Goal: Information Seeking & Learning: Learn about a topic

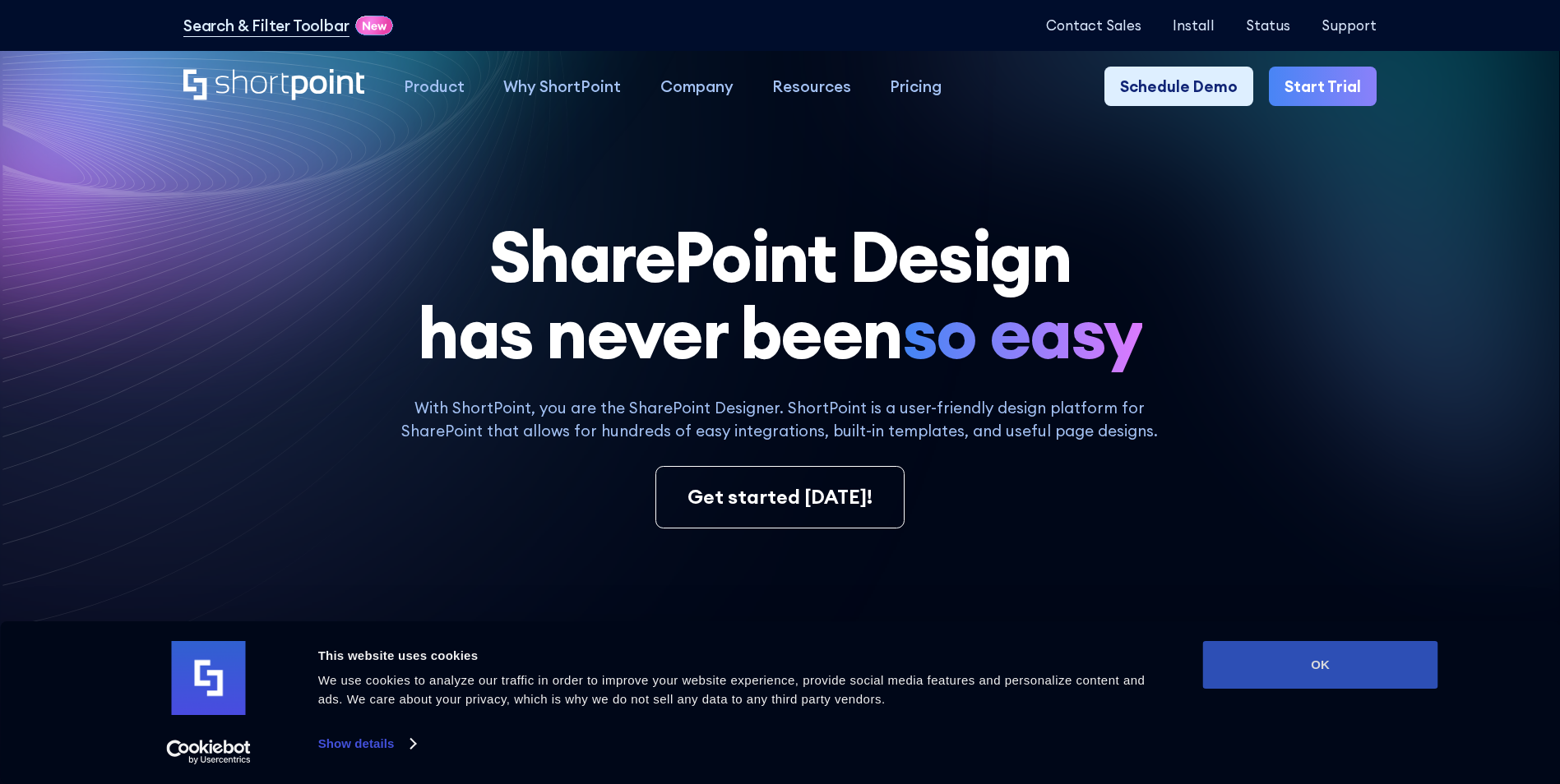
click at [1267, 667] on button "OK" at bounding box center [1321, 665] width 235 height 47
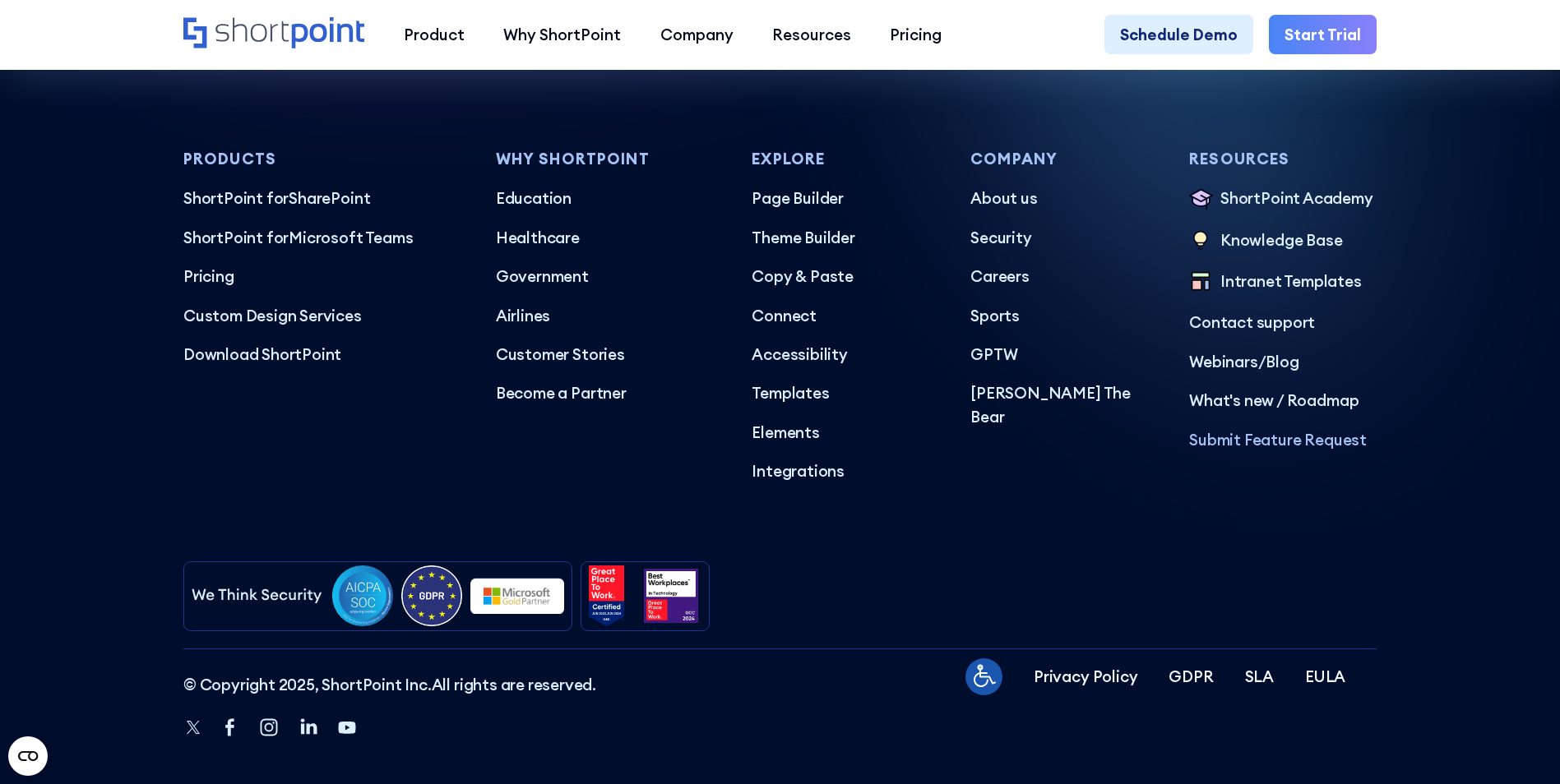
scroll to position [9680, 0]
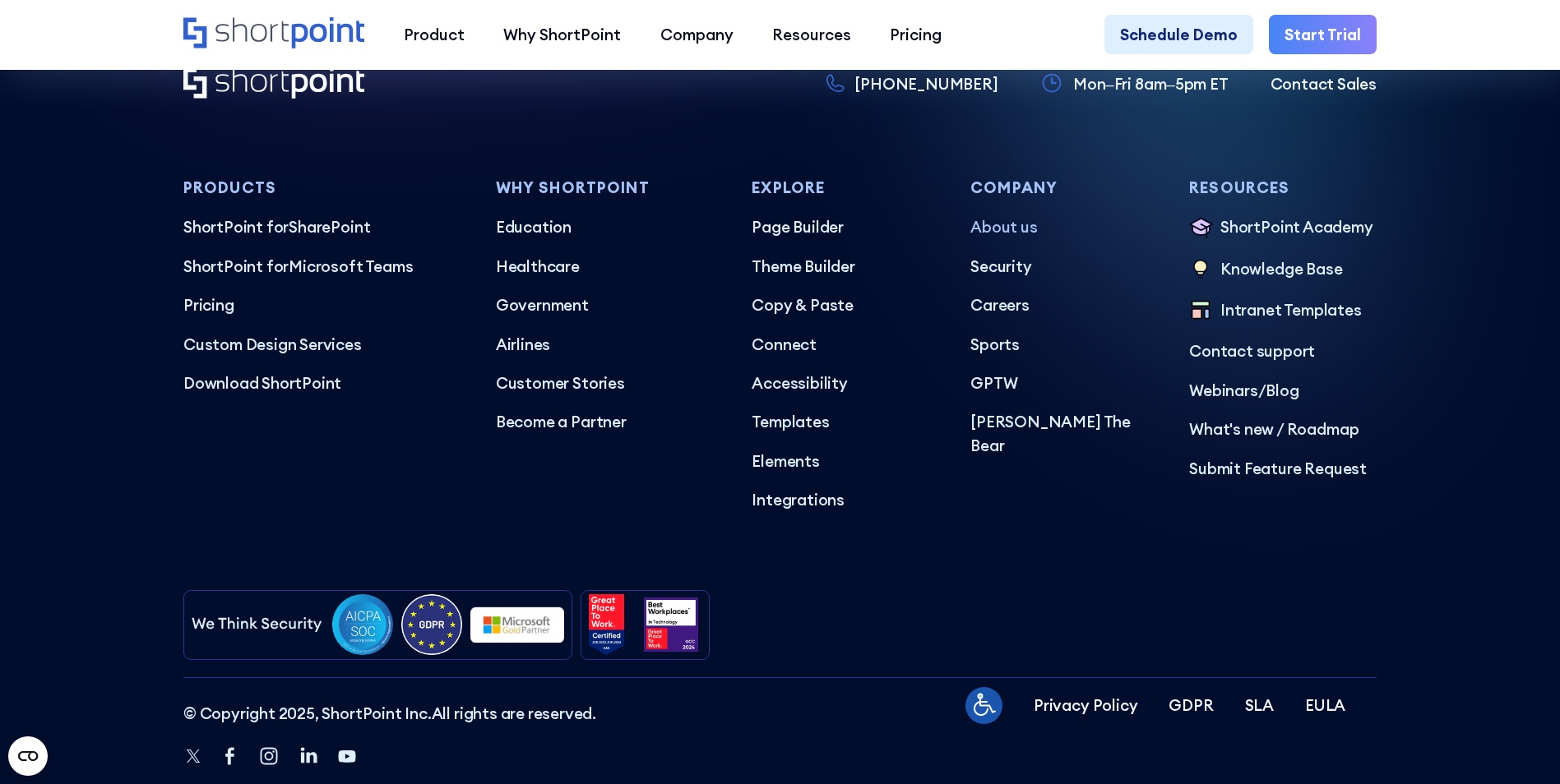
click at [986, 238] on p "About us" at bounding box center [1064, 227] width 188 height 23
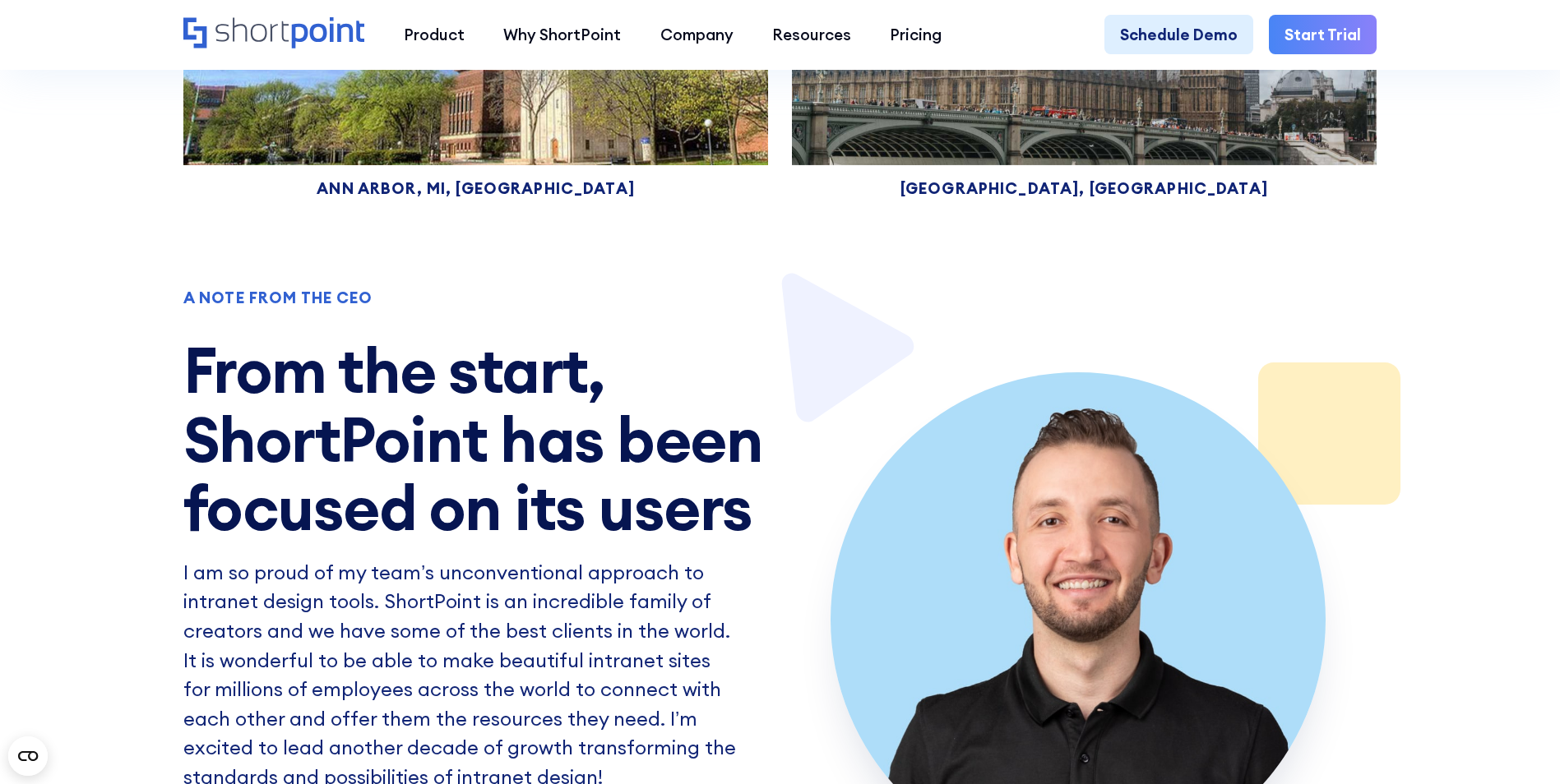
scroll to position [9453, 0]
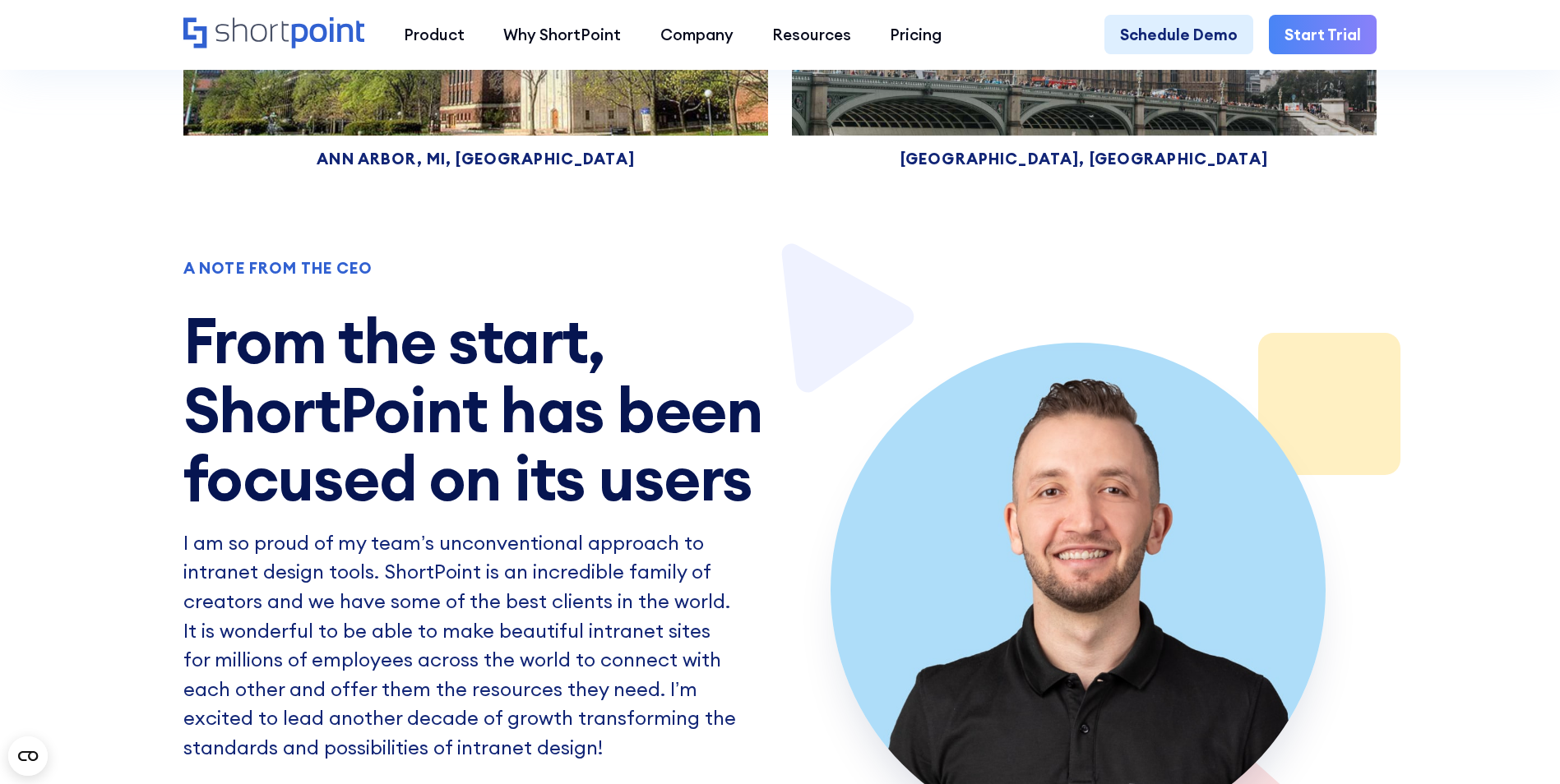
click at [422, 166] on div "Ann arbor, Mi, United States" at bounding box center [475, 159] width 585 height 16
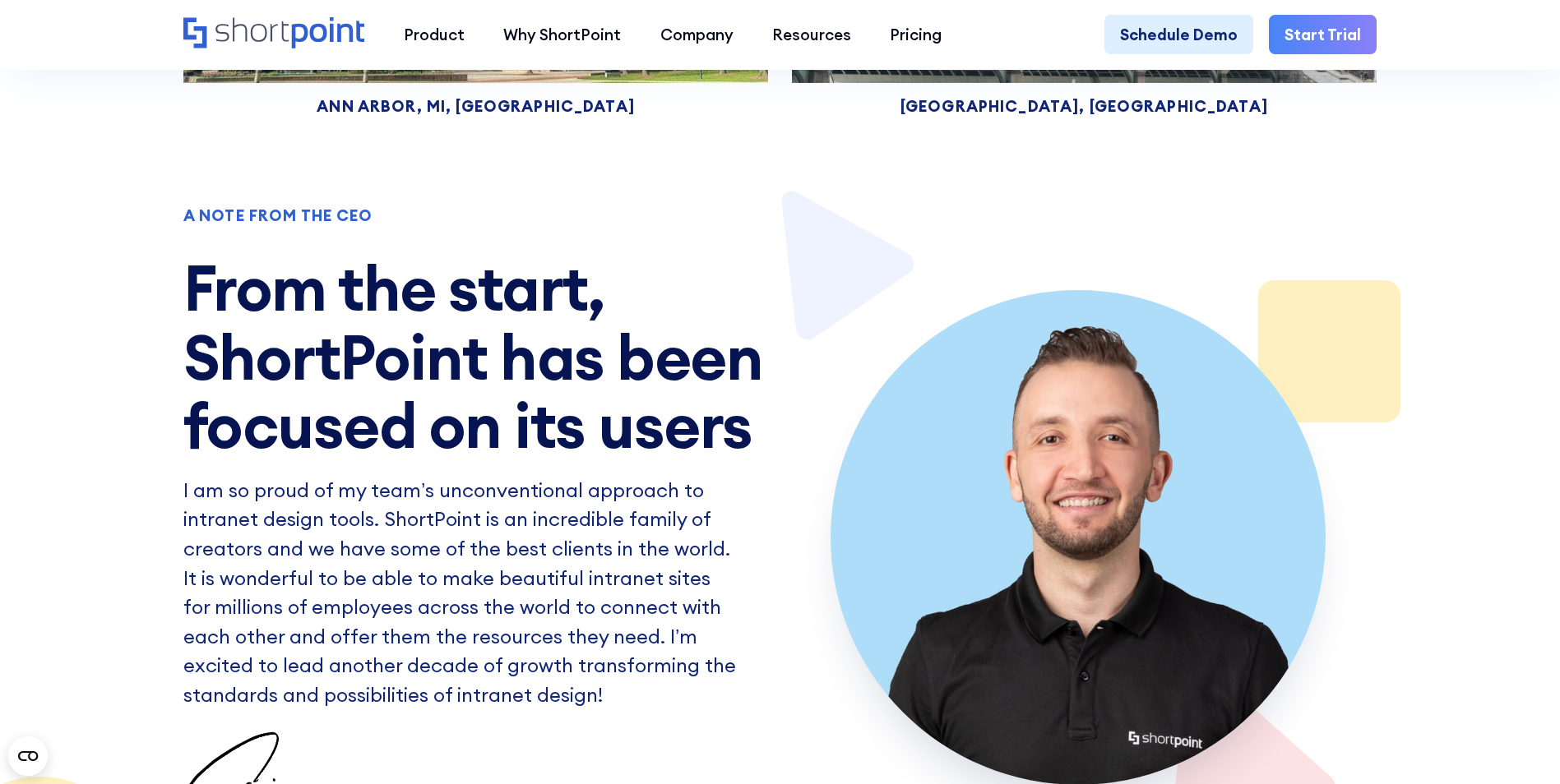
scroll to position [9534, 0]
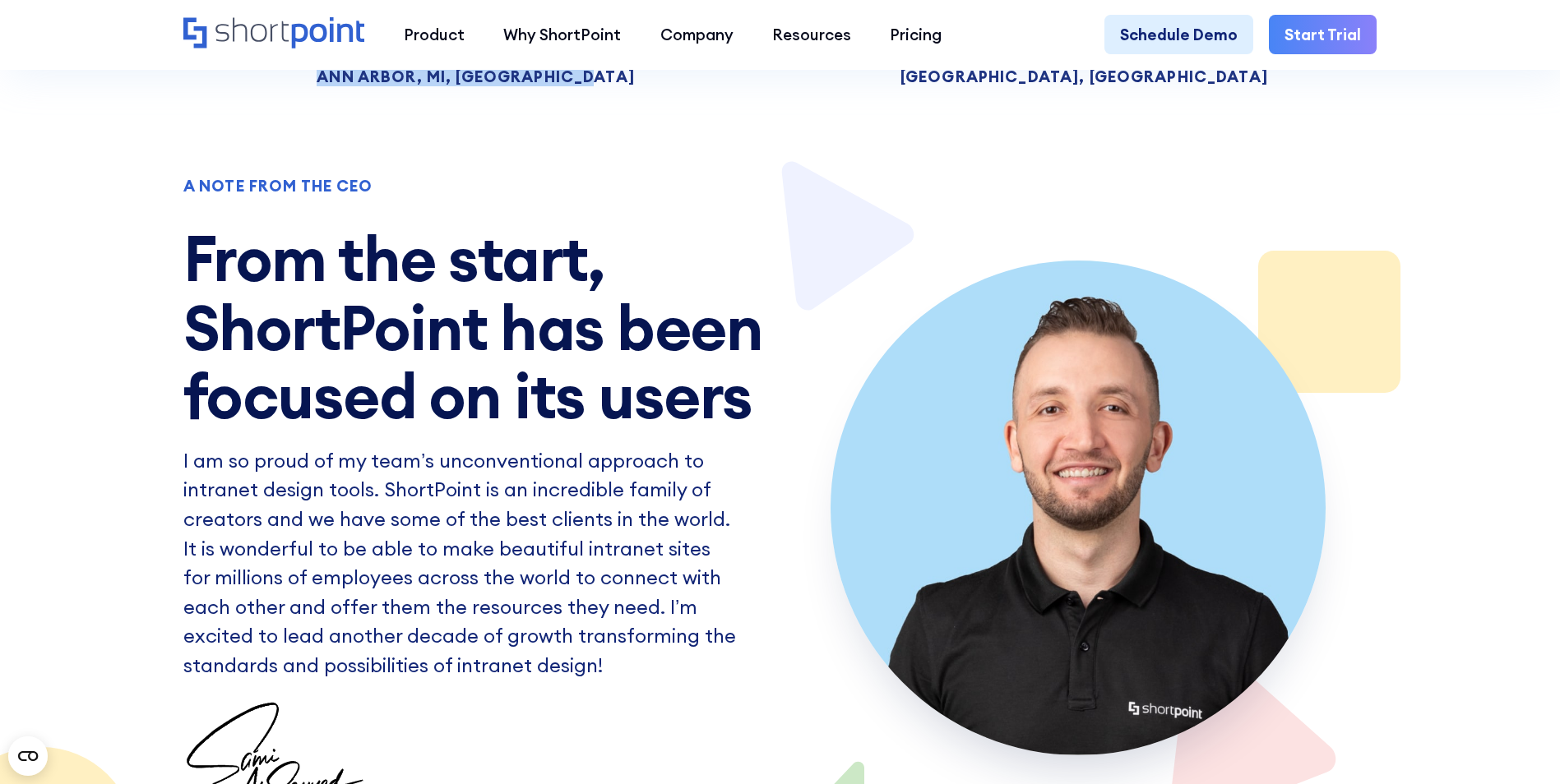
drag, startPoint x: 620, startPoint y: 433, endPoint x: 337, endPoint y: 433, distance: 283.0
click at [337, 85] on div "Ann arbor, Mi, United States" at bounding box center [475, 77] width 585 height 16
drag, startPoint x: 337, startPoint y: 433, endPoint x: 361, endPoint y: 426, distance: 25.0
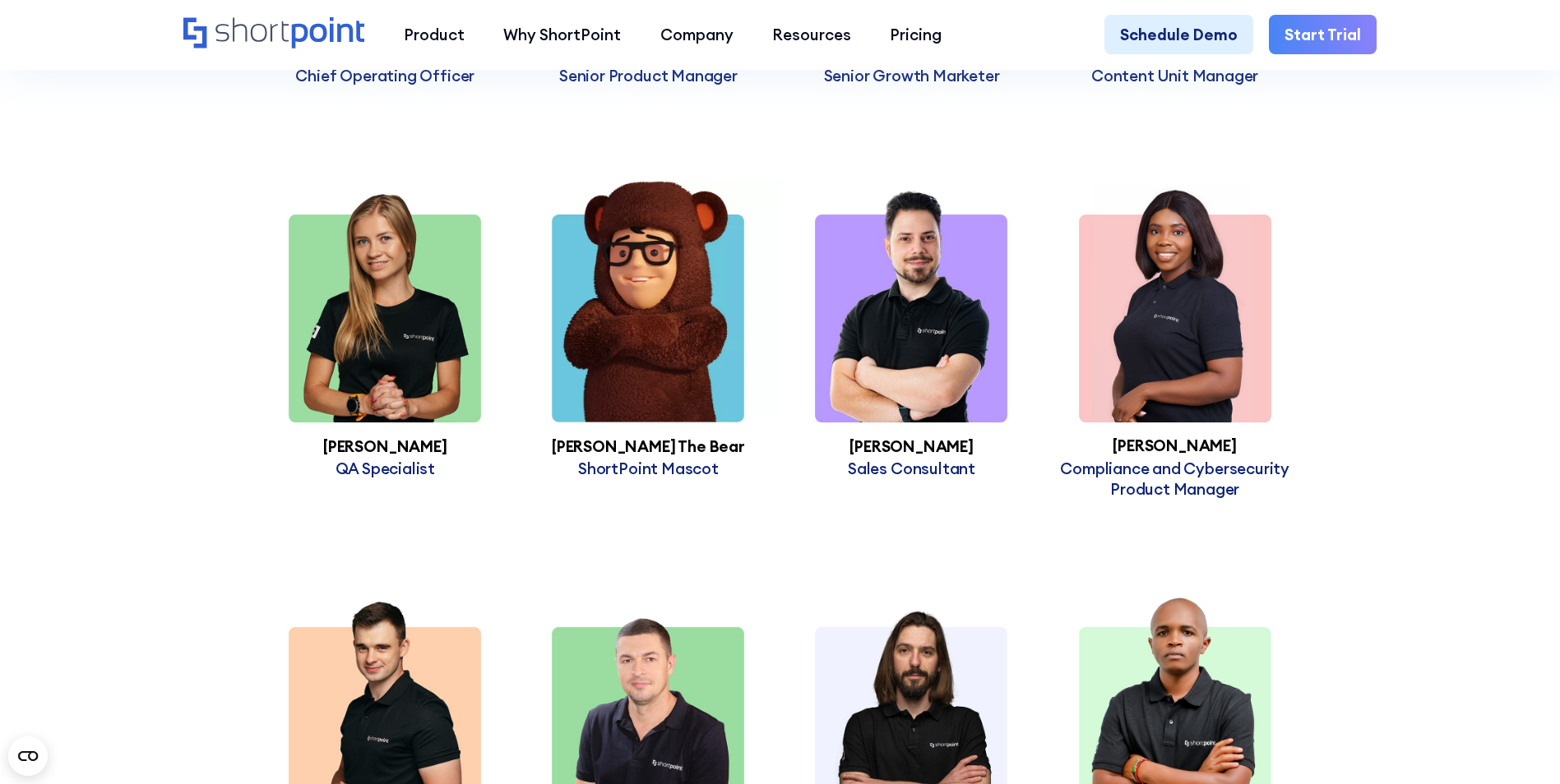
scroll to position [5553, 0]
